Goal: Contribute content: Add original content to the website for others to see

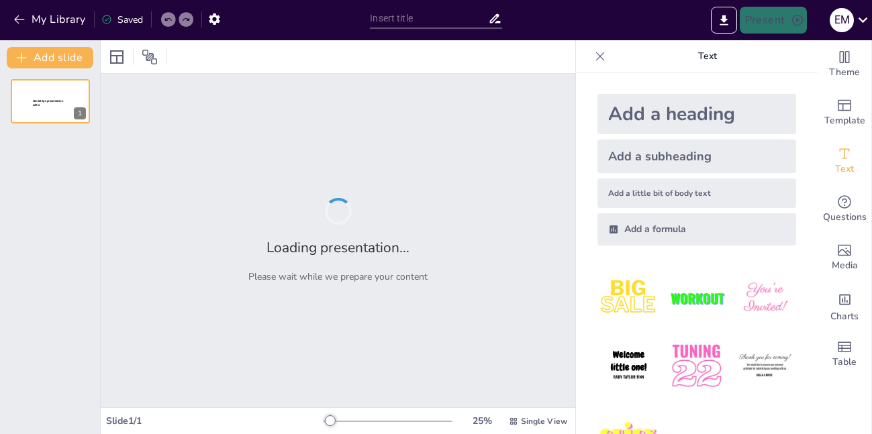
type input "Impacte de la Tecnologia Sostenible en la Mitigació del Canvi Climàtic i la Ges…"
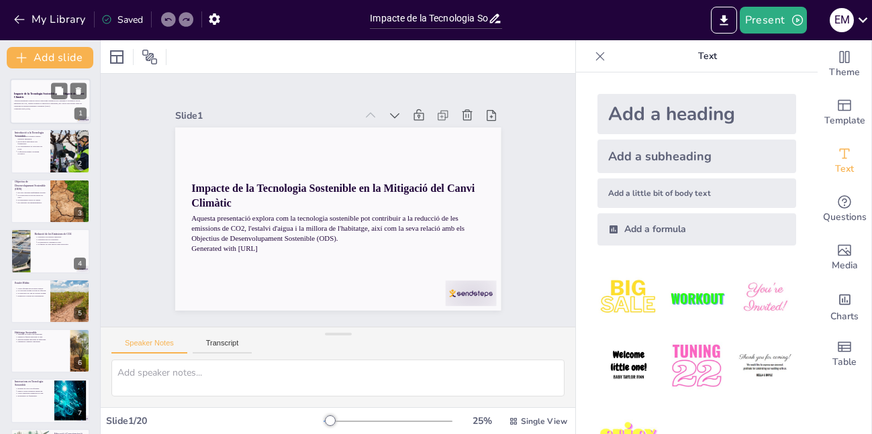
click at [42, 106] on p "Aquesta presentació explora com la tecnologia sostenible pot contribuir a la re…" at bounding box center [50, 103] width 72 height 7
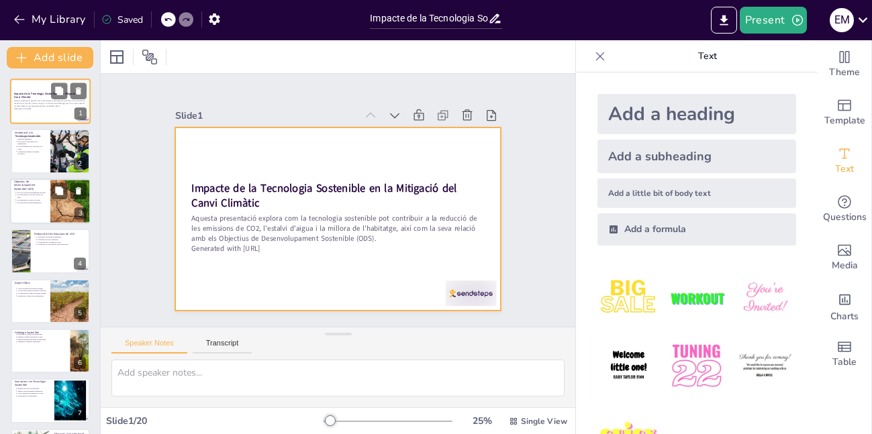
click at [36, 148] on p "La conscienciació és vital entre els joves." at bounding box center [31, 147] width 29 height 5
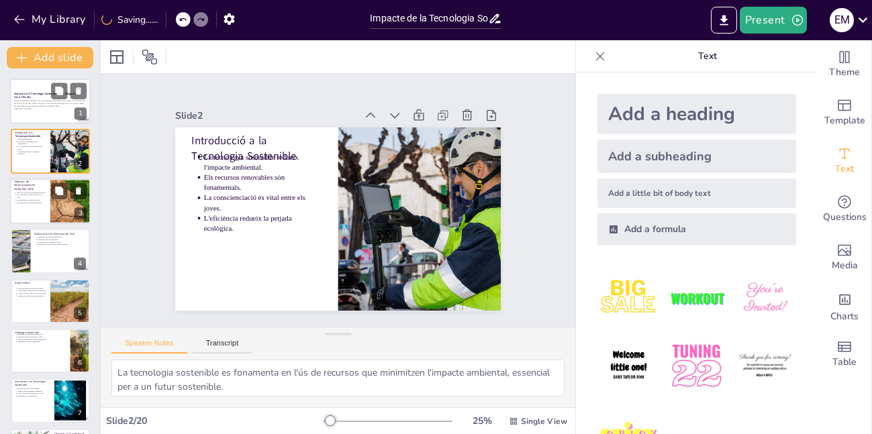
click at [26, 205] on div at bounding box center [50, 202] width 81 height 46
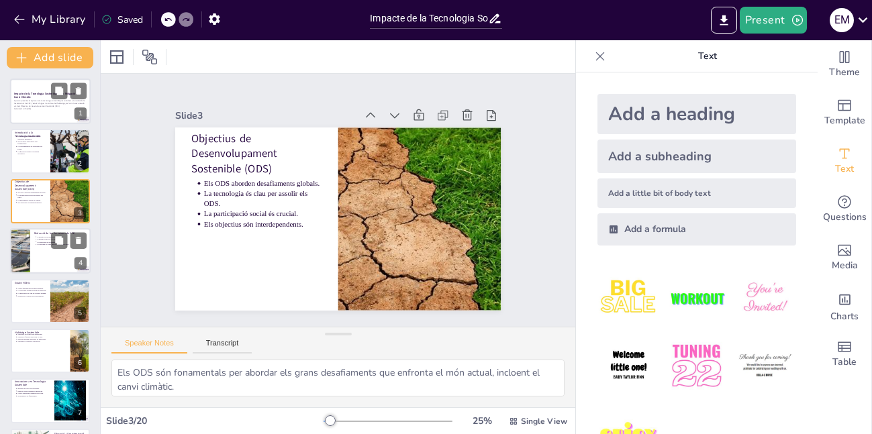
click at [34, 262] on div at bounding box center [50, 251] width 81 height 46
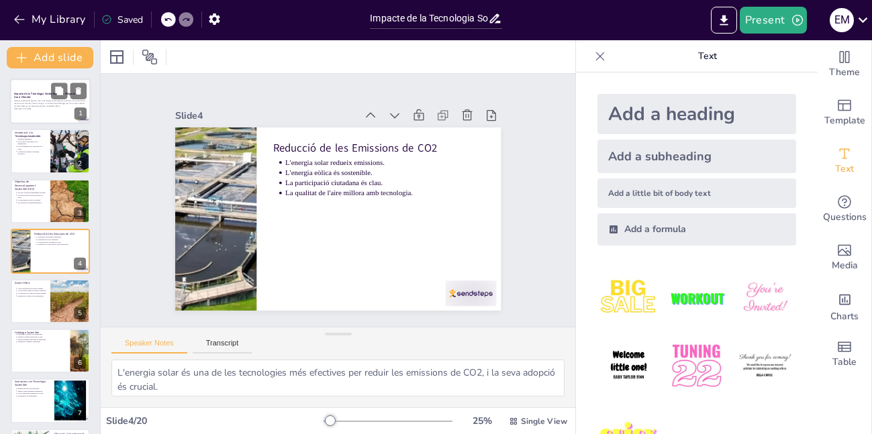
drag, startPoint x: 64, startPoint y: 294, endPoint x: 93, endPoint y: 294, distance: 28.9
click at [64, 294] on button at bounding box center [59, 291] width 16 height 16
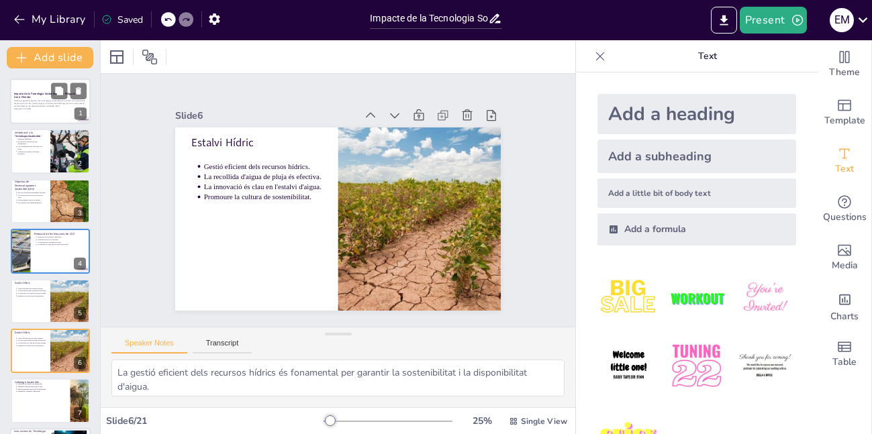
scroll to position [100, 0]
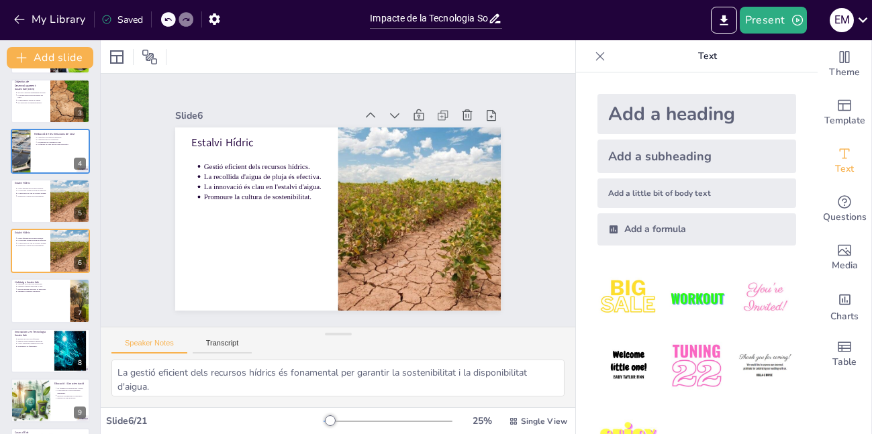
drag, startPoint x: 48, startPoint y: 337, endPoint x: 70, endPoint y: 328, distance: 24.4
click at [48, 337] on div "Bombes de calor són eficients. Panells solars redueixen emissions. Gestió energ…" at bounding box center [33, 342] width 36 height 11
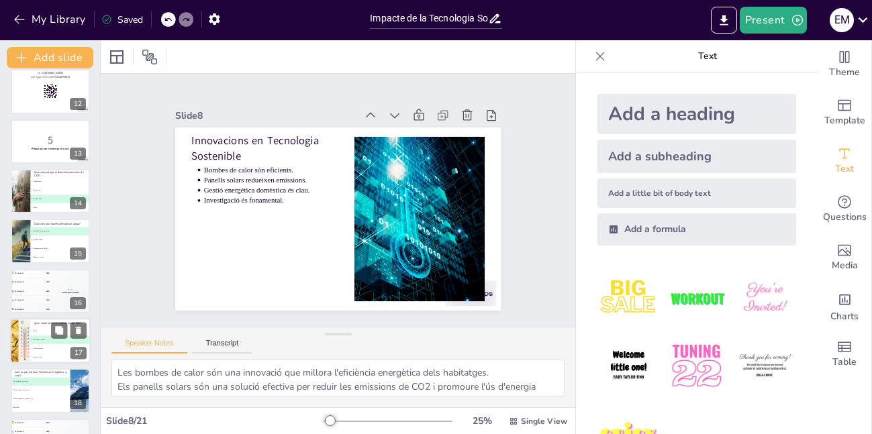
scroll to position [570, 0]
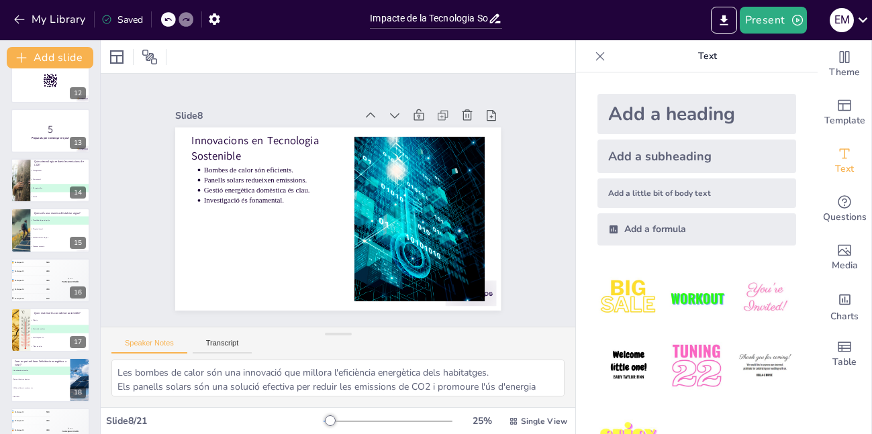
drag, startPoint x: 36, startPoint y: 160, endPoint x: 121, endPoint y: 200, distance: 94.3
click at [36, 160] on p "Quina tecnologia redueix les emissions de CO2?" at bounding box center [60, 163] width 52 height 7
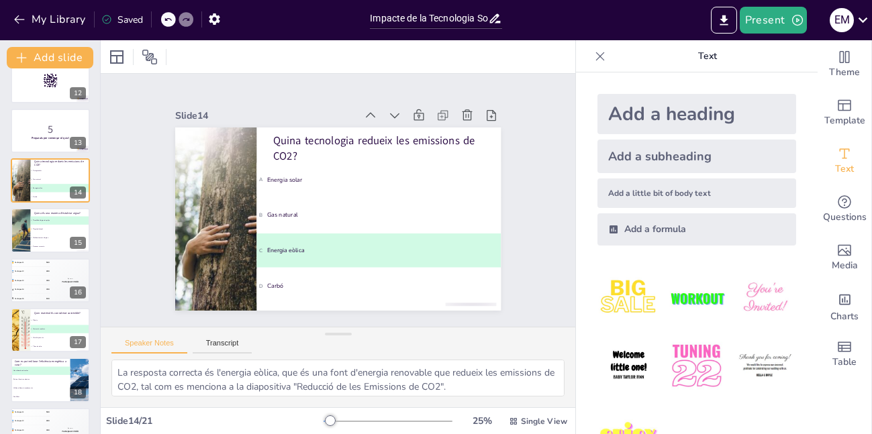
scroll to position [499, 0]
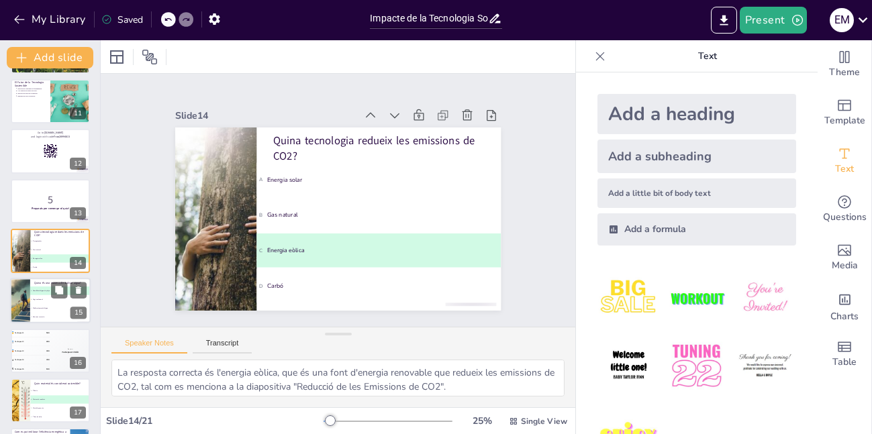
click at [48, 309] on span "C Malbaratament d'aigua" at bounding box center [60, 309] width 59 height 2
type textarea "La resposta correcta és la recollida d'aigua de pluja, que és una solució efica…"
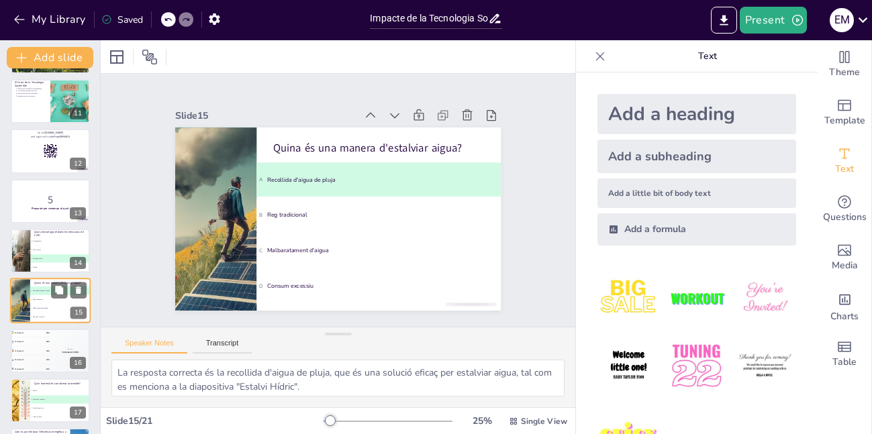
scroll to position [549, 0]
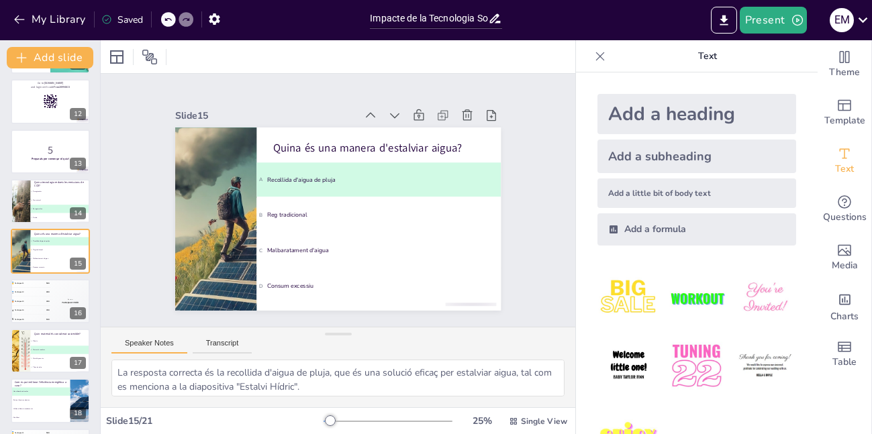
drag, startPoint x: 40, startPoint y: 307, endPoint x: 142, endPoint y: 339, distance: 107.0
click at [40, 307] on div "4 Participant 4 200" at bounding box center [31, 310] width 40 height 9
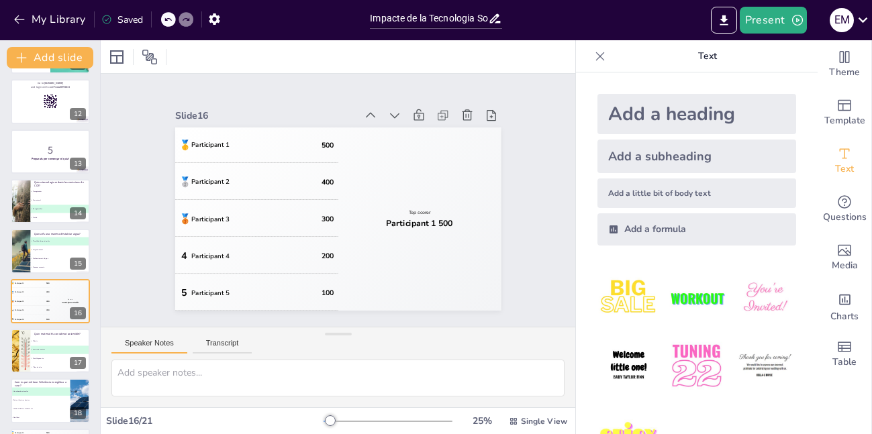
scroll to position [599, 0]
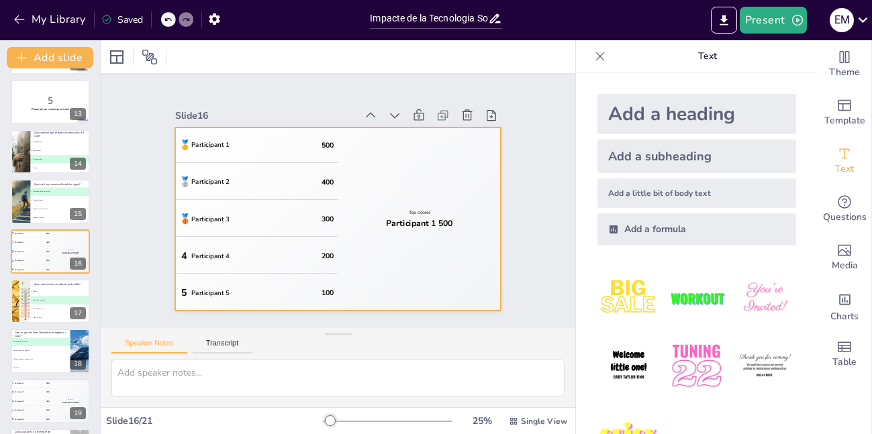
drag, startPoint x: 408, startPoint y: 219, endPoint x: 319, endPoint y: 277, distance: 105.7
click at [307, 238] on div "Participant 1 500" at bounding box center [291, 271] width 32 height 67
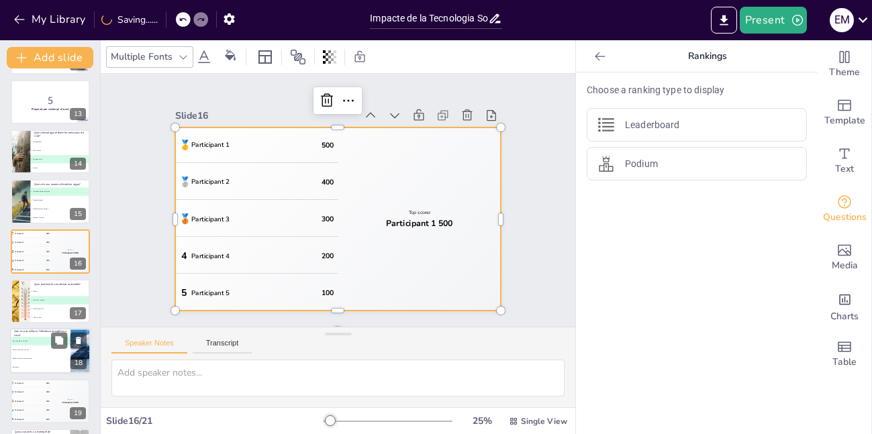
click at [31, 348] on li "B Deixant finestres obertes" at bounding box center [40, 350] width 60 height 9
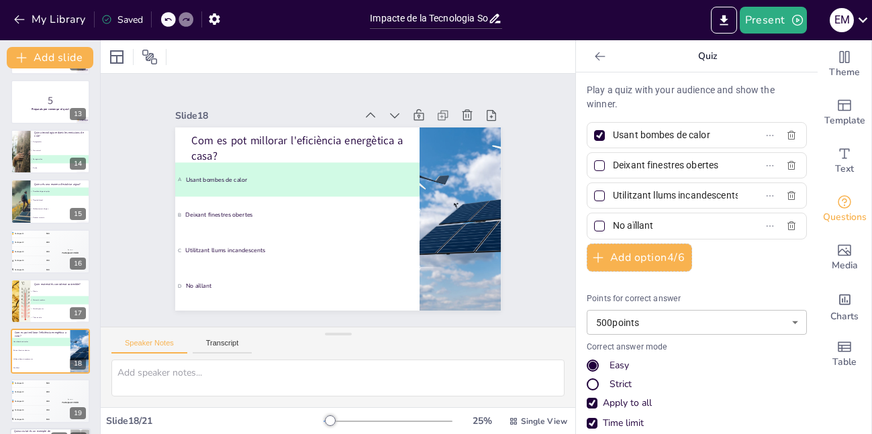
type textarea "La resposta correcta és usar bombes de calor, que són una solució eficaç per mi…"
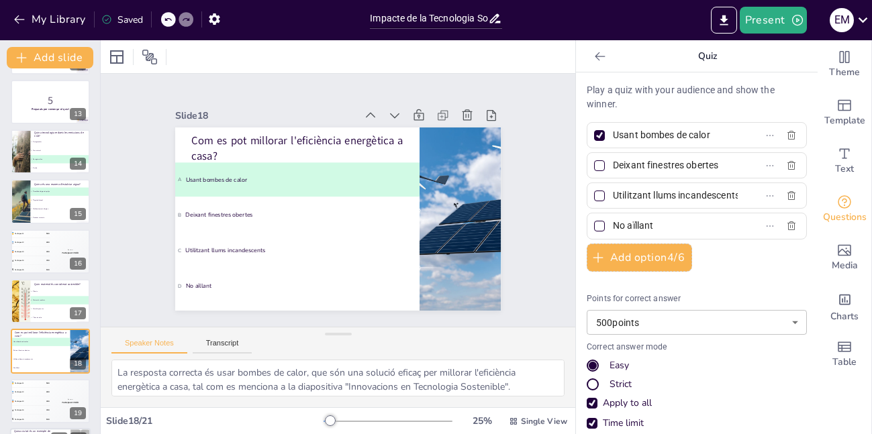
scroll to position [699, 0]
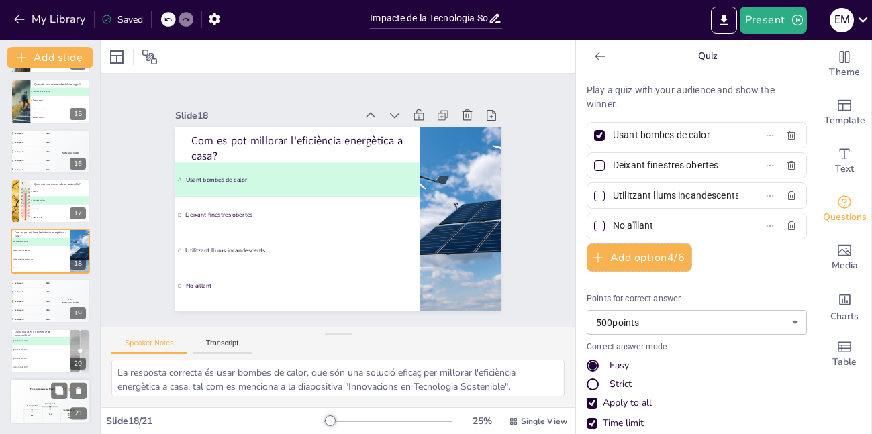
click at [21, 399] on div "The winner is Participant 1 🏆" at bounding box center [50, 389] width 81 height 23
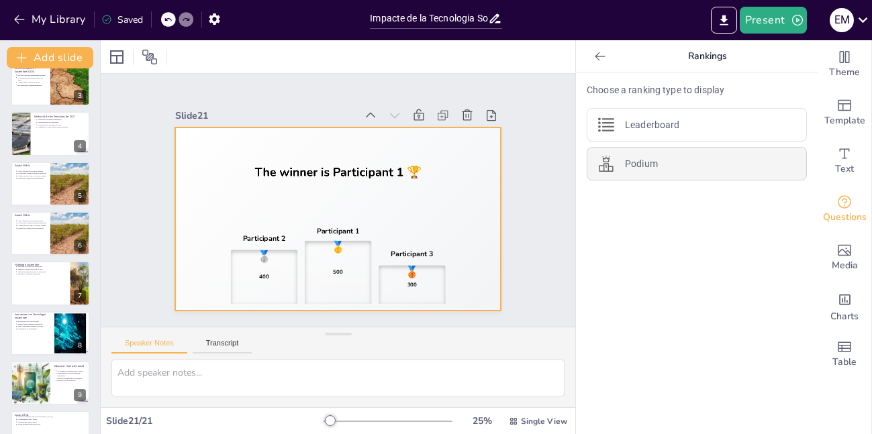
scroll to position [0, 0]
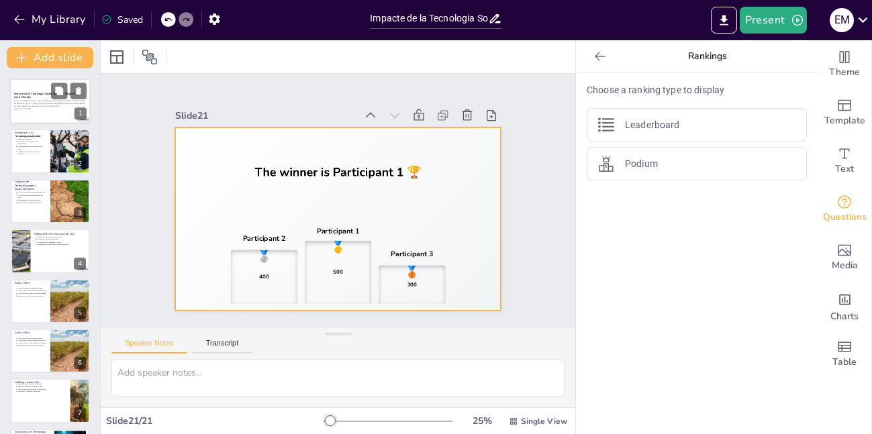
drag, startPoint x: 342, startPoint y: 248, endPoint x: 333, endPoint y: 146, distance: 102.4
click at [342, 248] on div "🥇 500" at bounding box center [308, 265] width 87 height 85
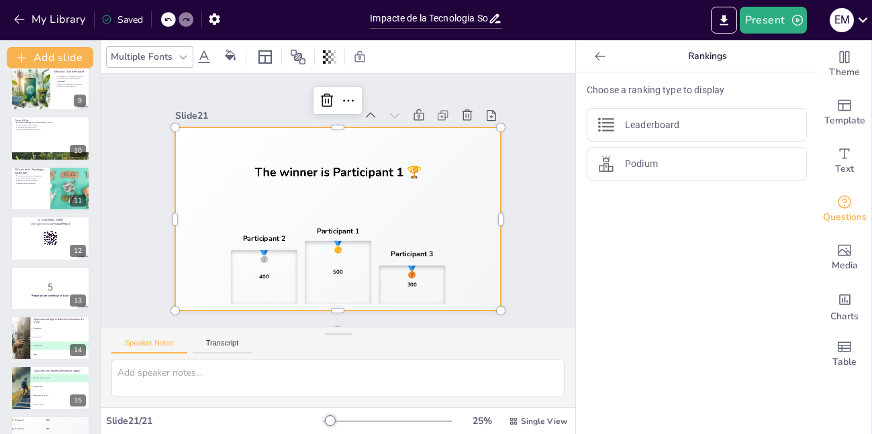
scroll to position [699, 0]
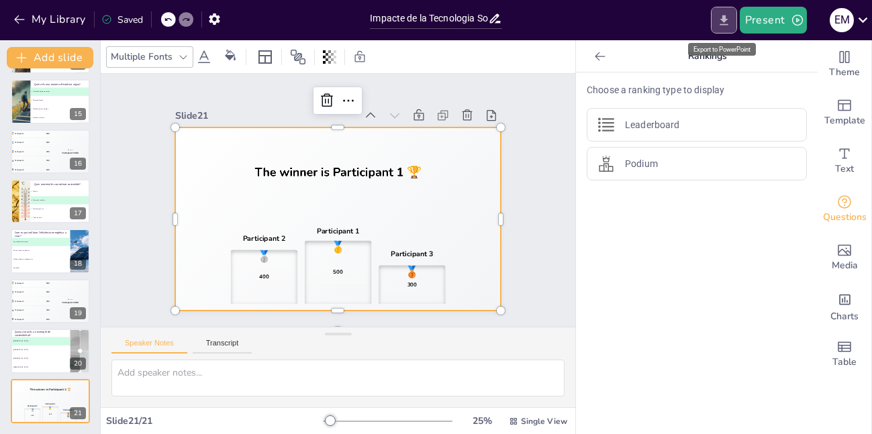
click at [722, 23] on icon "Export to PowerPoint" at bounding box center [724, 20] width 14 height 14
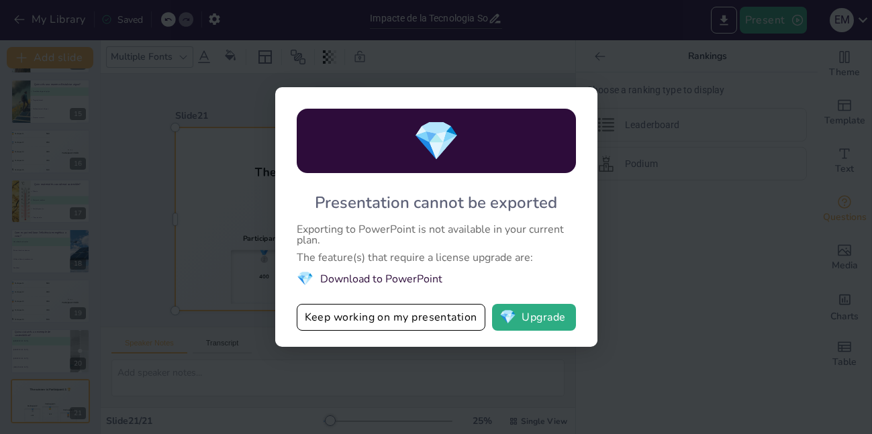
drag, startPoint x: 358, startPoint y: 226, endPoint x: 466, endPoint y: 248, distance: 110.3
click at [466, 248] on div "💎 Presentation cannot be exported Exporting to PowerPoint is not available in y…" at bounding box center [436, 217] width 322 height 260
click at [587, 197] on div "💎 Presentation cannot be exported Exporting to PowerPoint is not available in y…" at bounding box center [436, 217] width 322 height 260
click at [106, 107] on div "💎 Presentation cannot be exported Exporting to PowerPoint is not available in y…" at bounding box center [436, 217] width 872 height 434
click at [460, 317] on button "Keep working on my presentation" at bounding box center [391, 317] width 189 height 27
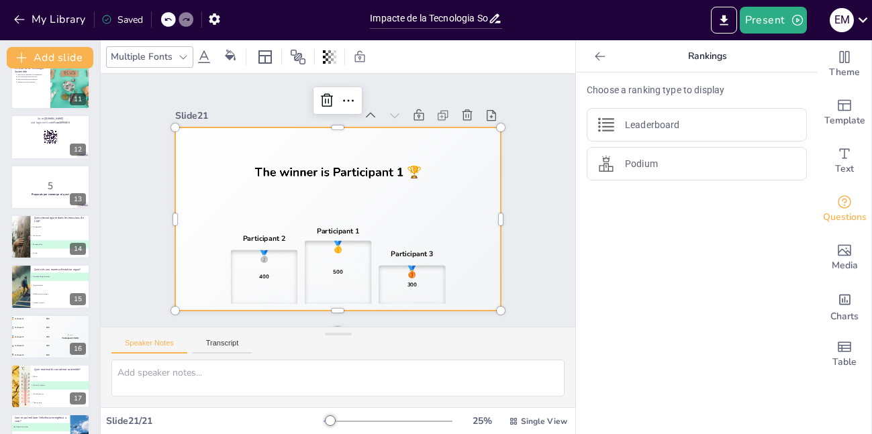
scroll to position [18, 0]
